Goal: Obtain resource: Obtain resource

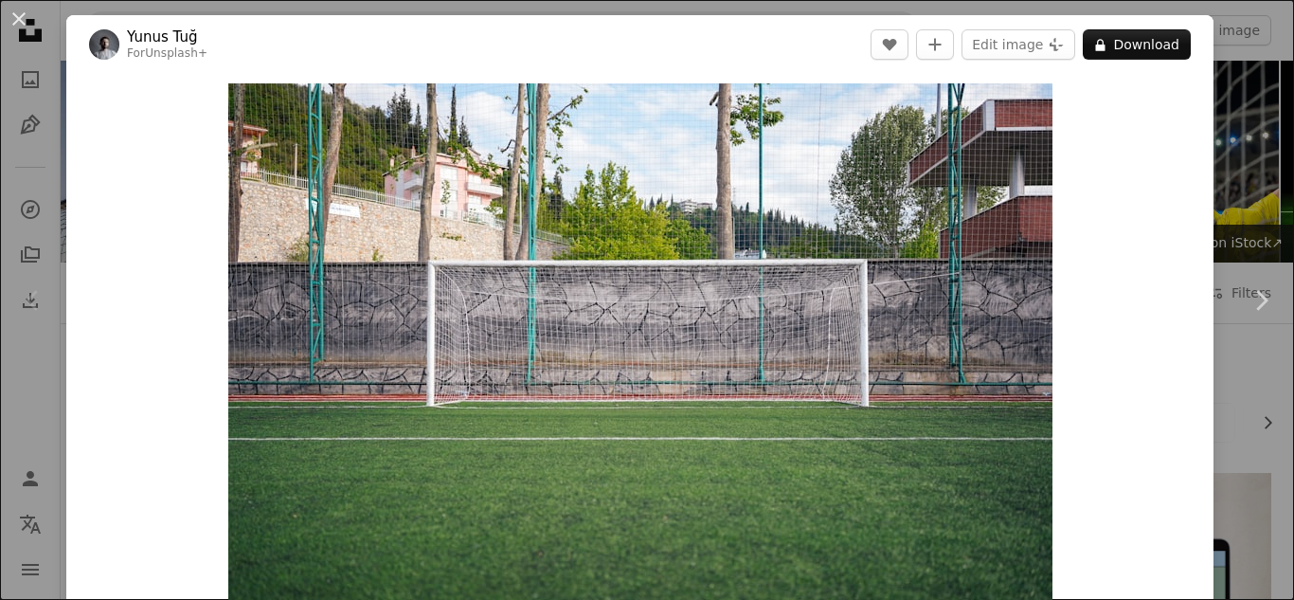
scroll to position [474, 0]
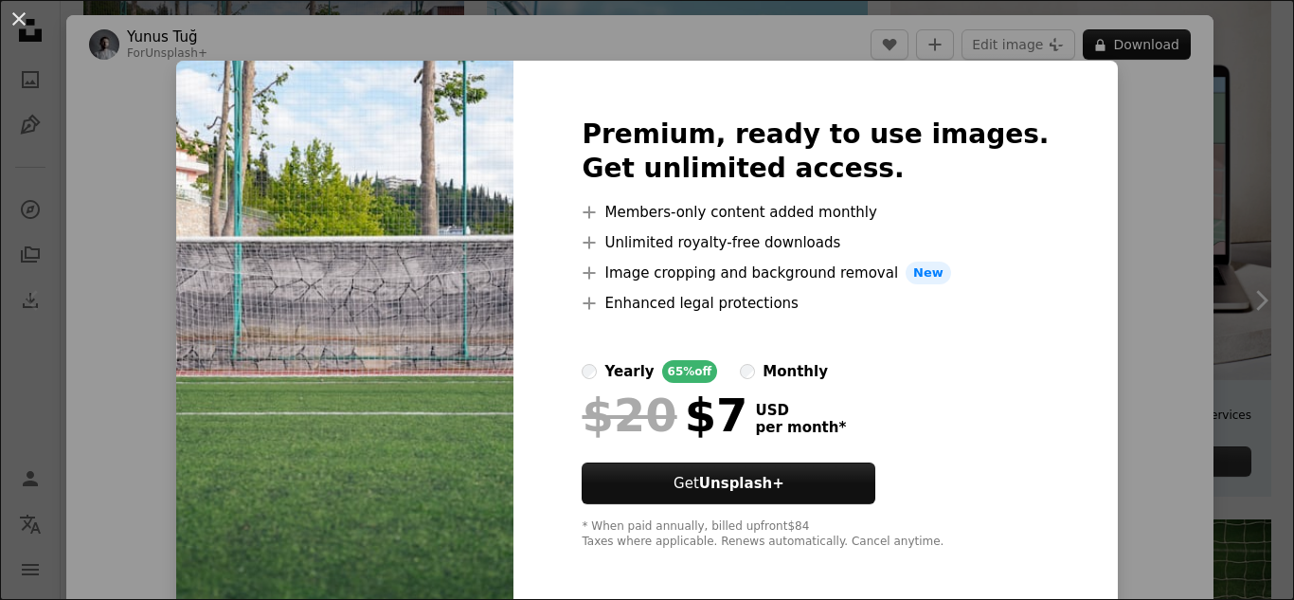
click at [1104, 351] on div "An X shape Premium, ready to use images. Get unlimited access. A plus sign Memb…" at bounding box center [647, 300] width 1294 height 600
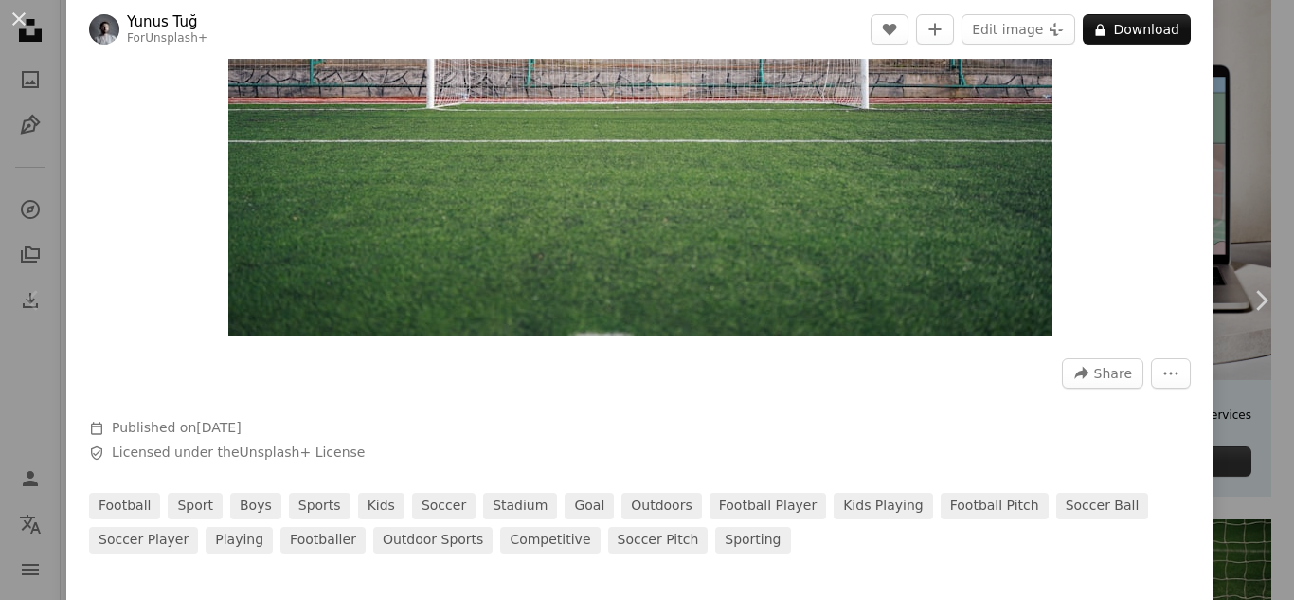
scroll to position [474, 0]
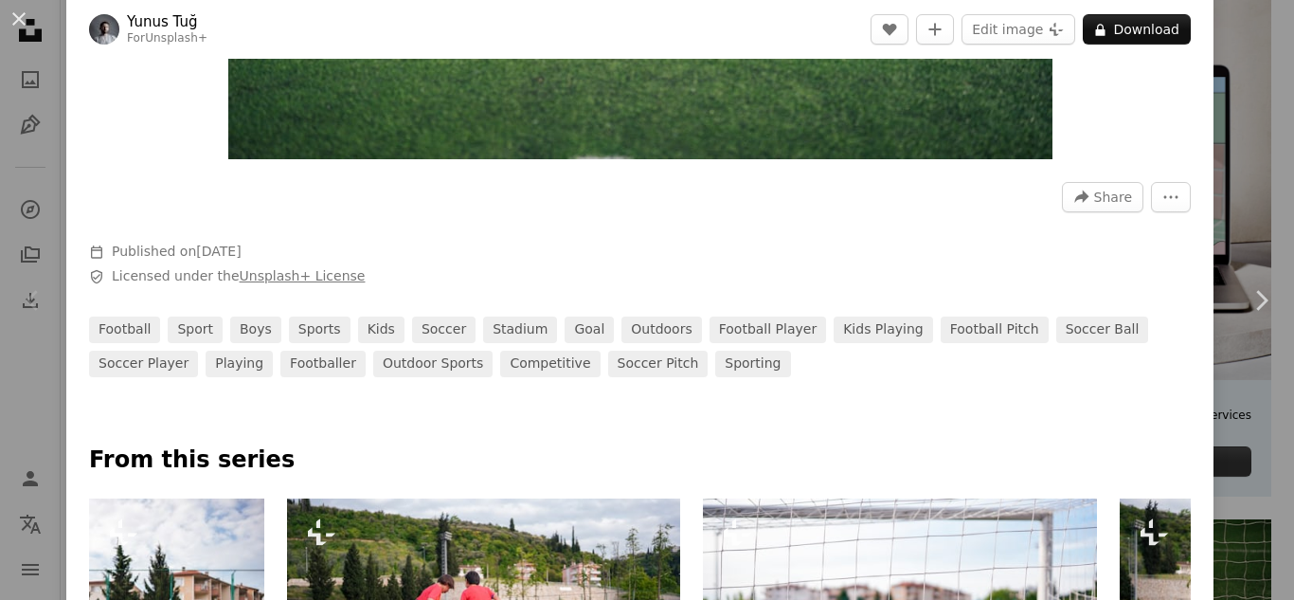
click at [298, 274] on link "Unsplash+ License" at bounding box center [303, 275] width 126 height 15
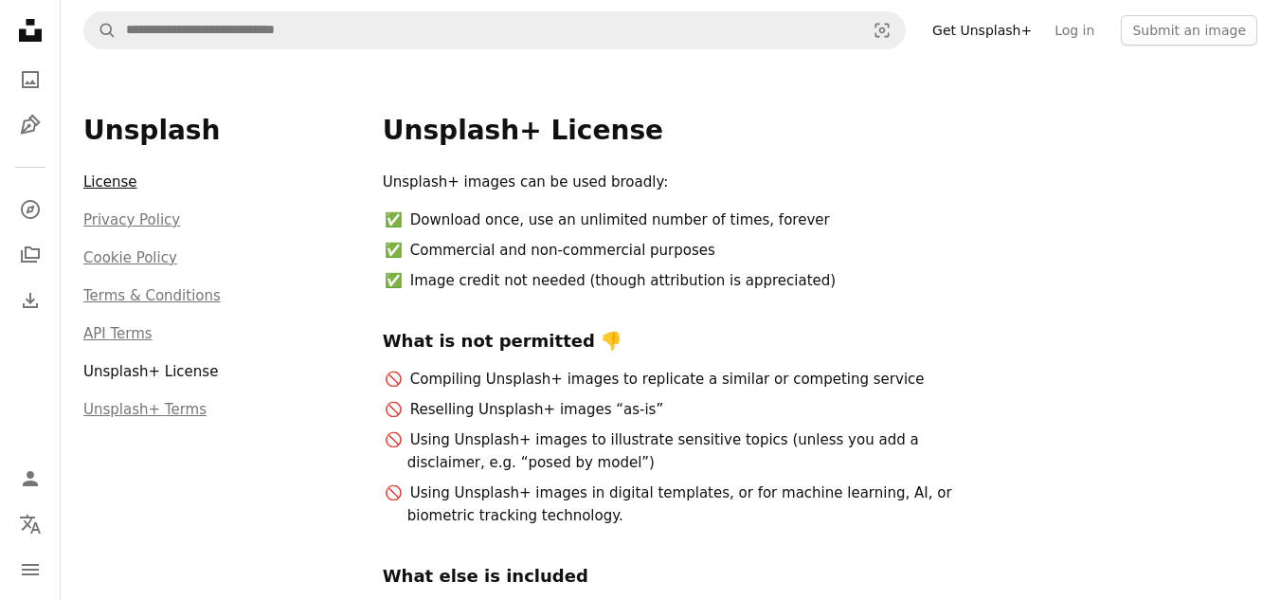
click at [98, 187] on link "License" at bounding box center [110, 181] width 54 height 17
